Goal: Entertainment & Leisure: Consume media (video, audio)

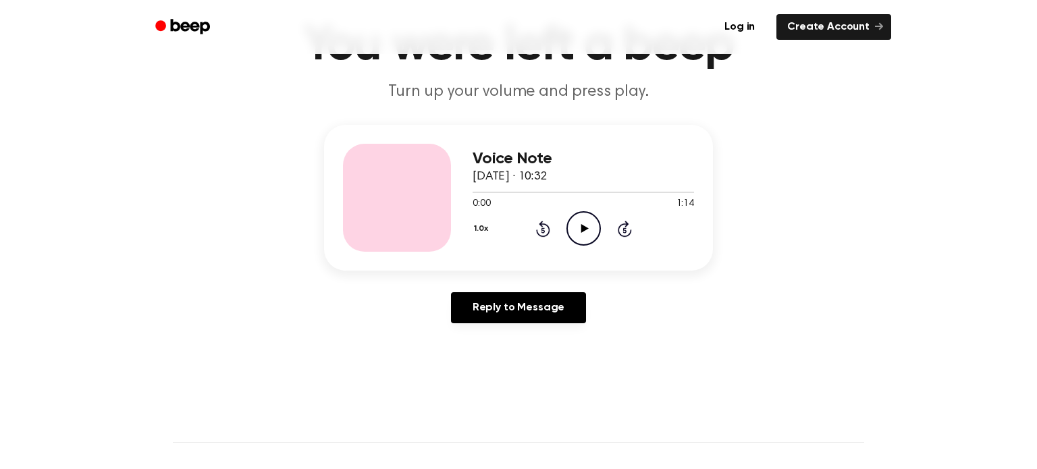
scroll to position [86, 0]
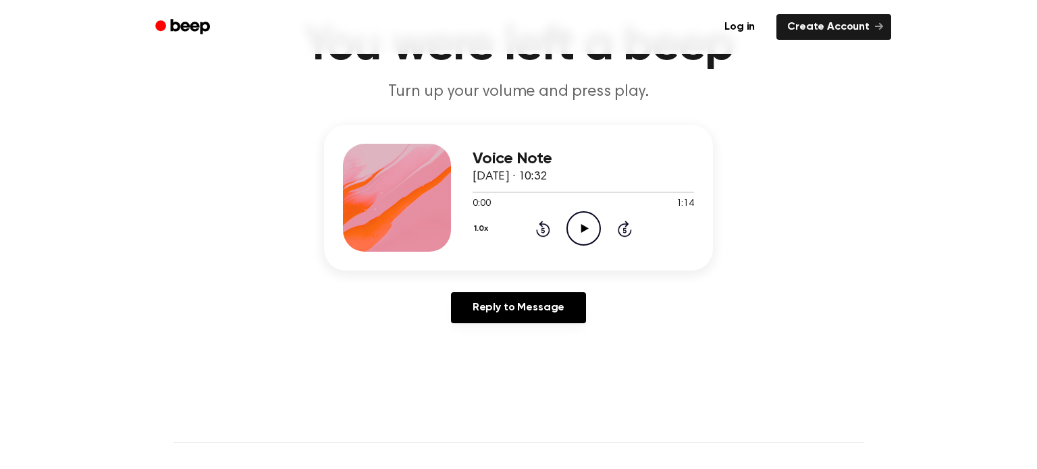
click at [579, 236] on icon "Play Audio" at bounding box center [584, 228] width 34 height 34
drag, startPoint x: 512, startPoint y: 192, endPoint x: 450, endPoint y: 192, distance: 61.5
click at [450, 192] on div "Voice Note [DATE] · 10:32 0:16 1:14 Your browser does not support the [object O…" at bounding box center [518, 198] width 389 height 146
click at [474, 194] on div at bounding box center [584, 191] width 222 height 11
drag, startPoint x: 546, startPoint y: 189, endPoint x: 424, endPoint y: 197, distance: 122.5
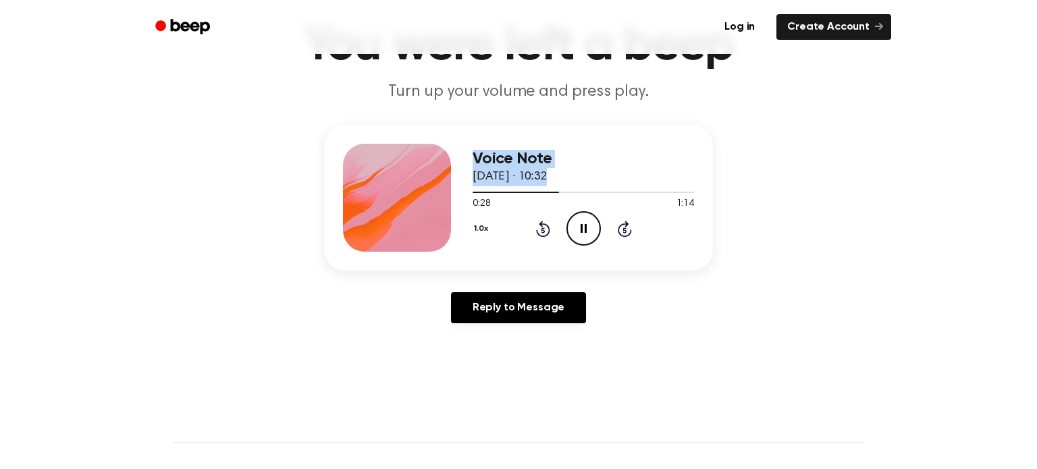
click at [424, 197] on div "Voice Note [DATE] · 10:32 0:28 1:14 Your browser does not support the [object O…" at bounding box center [518, 198] width 389 height 146
click at [481, 192] on div at bounding box center [584, 191] width 222 height 11
click at [580, 232] on icon "Pause Audio" at bounding box center [584, 228] width 34 height 34
drag, startPoint x: 474, startPoint y: 189, endPoint x: 430, endPoint y: 185, distance: 44.8
click at [430, 185] on div "Voice Note [DATE] · 10:32 0:04 1:14 Your browser does not support the [object O…" at bounding box center [518, 198] width 389 height 146
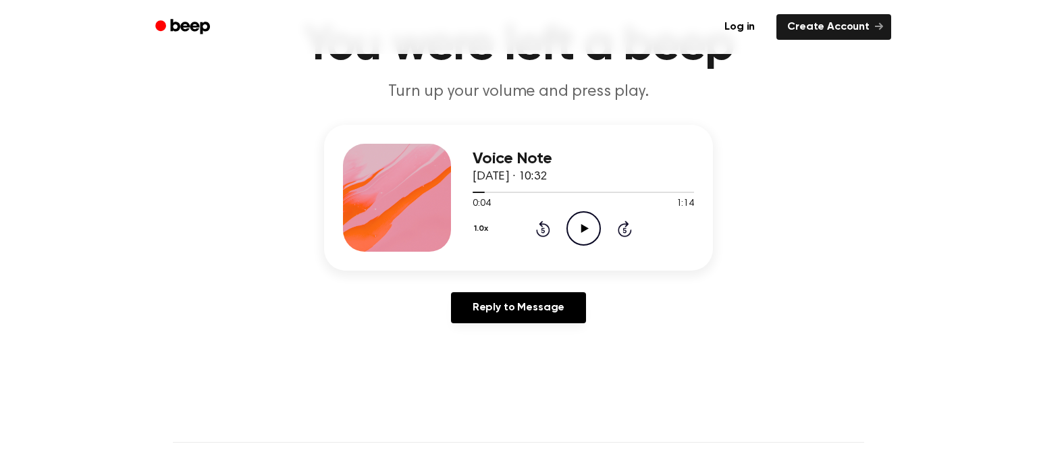
click at [537, 227] on icon "Rewind 5 seconds" at bounding box center [543, 229] width 15 height 18
click at [577, 224] on icon "Play Audio" at bounding box center [584, 228] width 34 height 34
click at [583, 242] on icon "Pause Audio" at bounding box center [584, 228] width 34 height 34
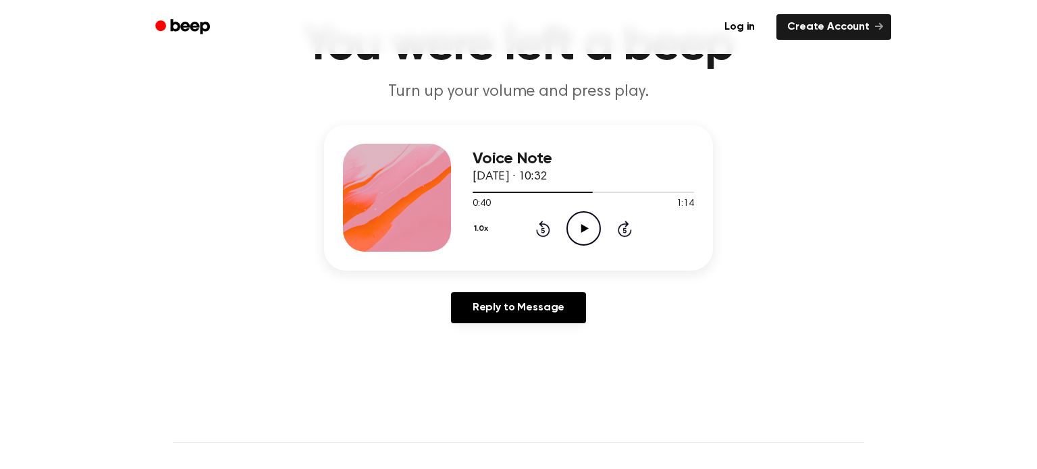
click at [575, 233] on icon "Play Audio" at bounding box center [584, 228] width 34 height 34
click at [585, 230] on icon at bounding box center [584, 228] width 6 height 9
